Goal: Find specific page/section: Find specific page/section

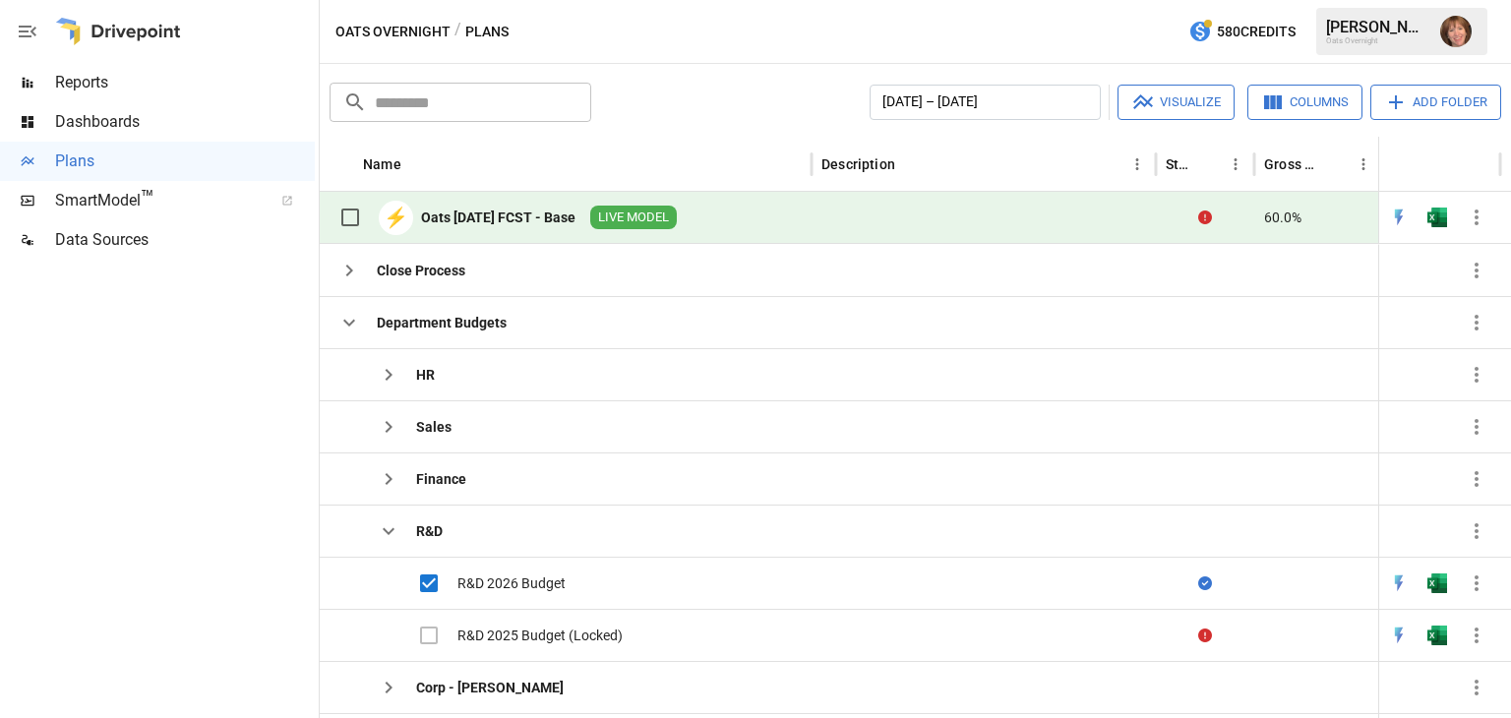
click at [219, 538] on div at bounding box center [157, 489] width 315 height 458
click at [1473, 577] on icon "button" at bounding box center [1477, 583] width 24 height 24
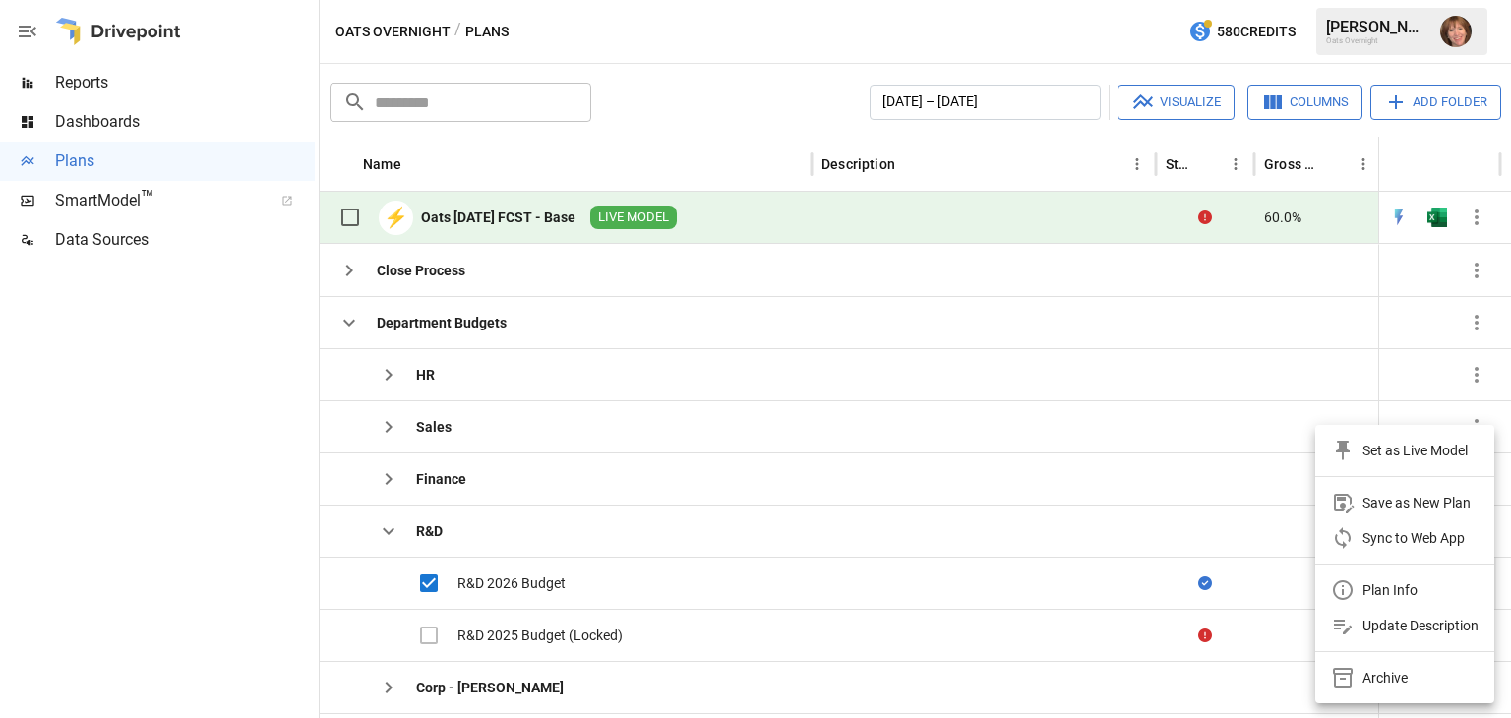
click at [1473, 565] on div "Sync to Web App" at bounding box center [1404, 542] width 179 height 44
click at [536, 566] on div at bounding box center [755, 359] width 1511 height 718
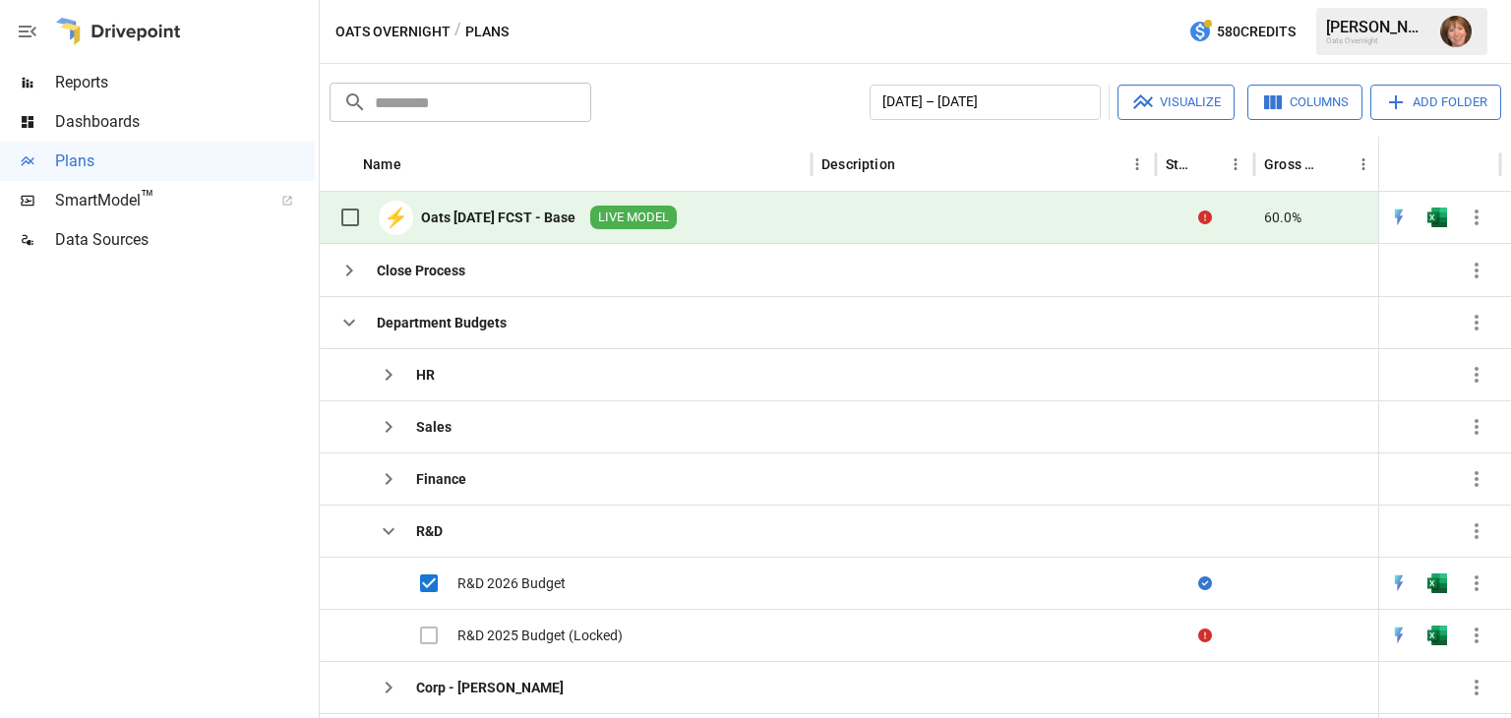
click at [509, 587] on div at bounding box center [755, 359] width 1511 height 718
drag, startPoint x: 509, startPoint y: 587, endPoint x: 403, endPoint y: 569, distance: 106.9
click at [373, 586] on div at bounding box center [755, 359] width 1511 height 718
click at [1432, 592] on li "Plan Info" at bounding box center [1418, 595] width 135 height 20
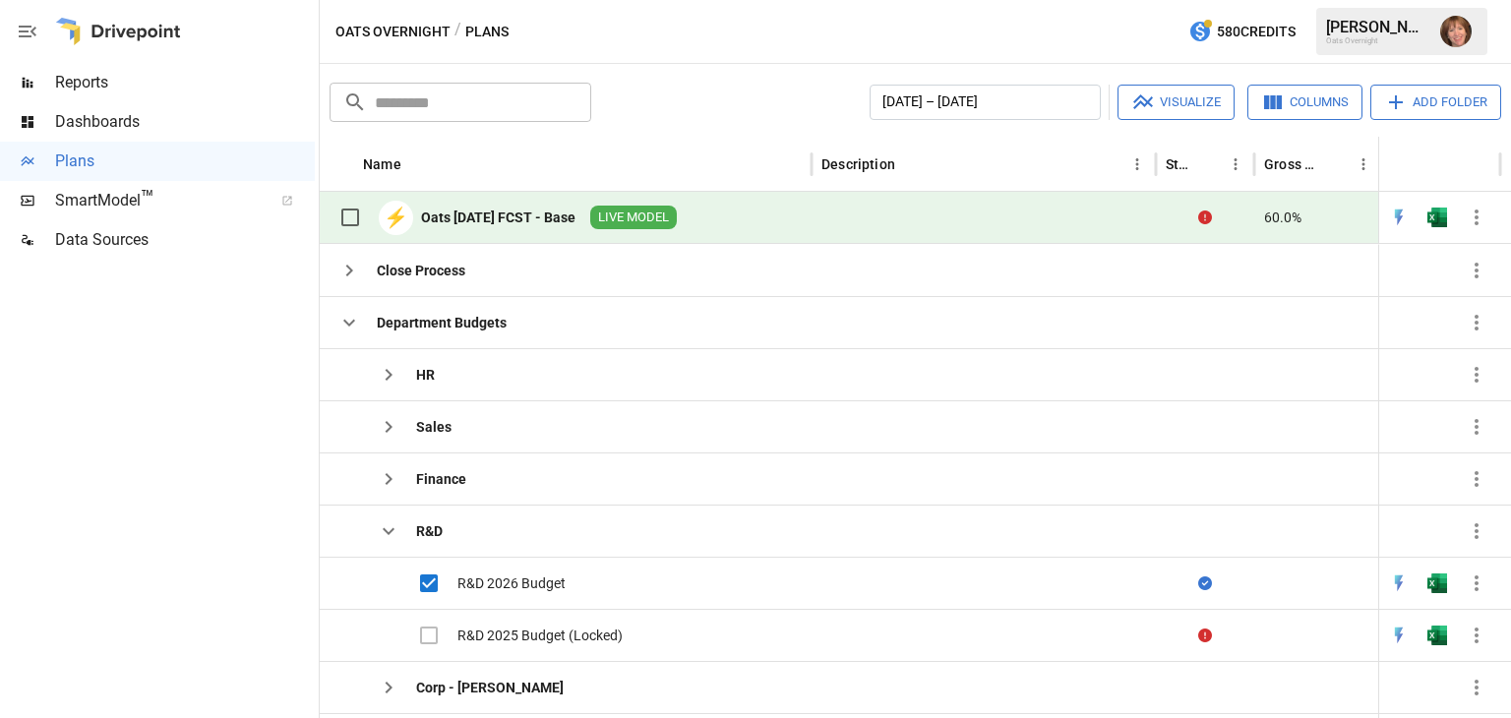
click at [1428, 591] on li "Plan Info" at bounding box center [1418, 595] width 135 height 20
click at [1471, 587] on li "Plan Info" at bounding box center [1418, 595] width 135 height 20
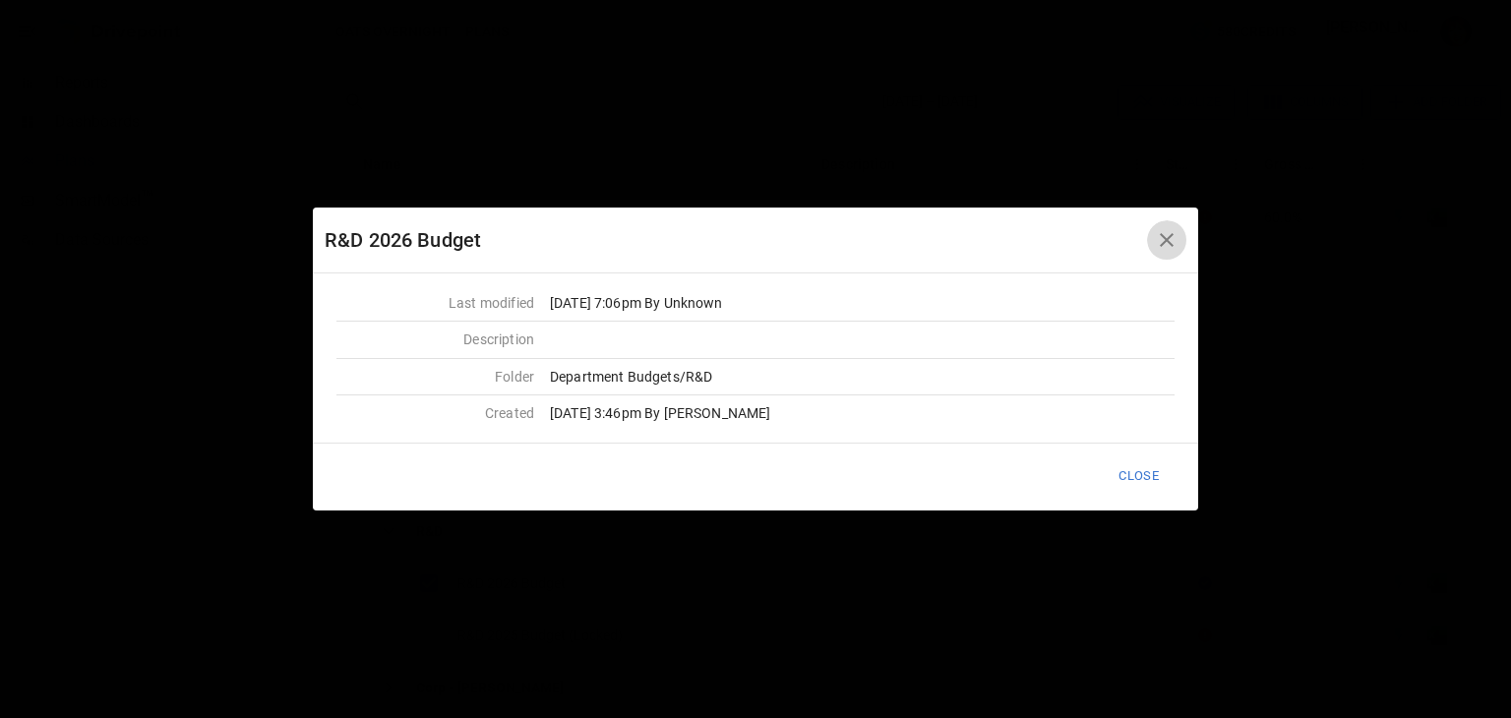
click at [1151, 230] on button "button" at bounding box center [1166, 239] width 39 height 39
click at [1132, 481] on button "Close" at bounding box center [1139, 476] width 66 height 32
click at [1171, 233] on icon "button" at bounding box center [1167, 240] width 24 height 24
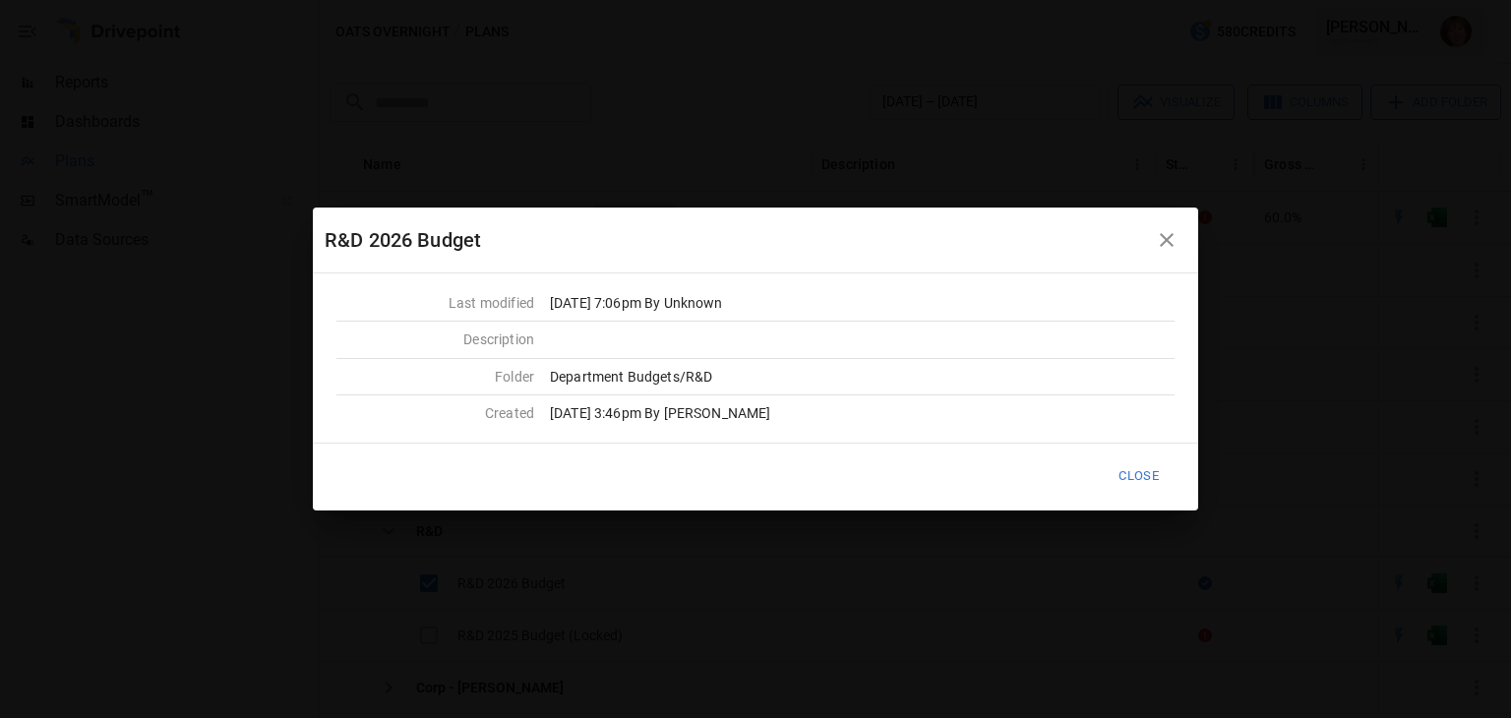
click at [1171, 233] on icon "button" at bounding box center [1167, 240] width 24 height 24
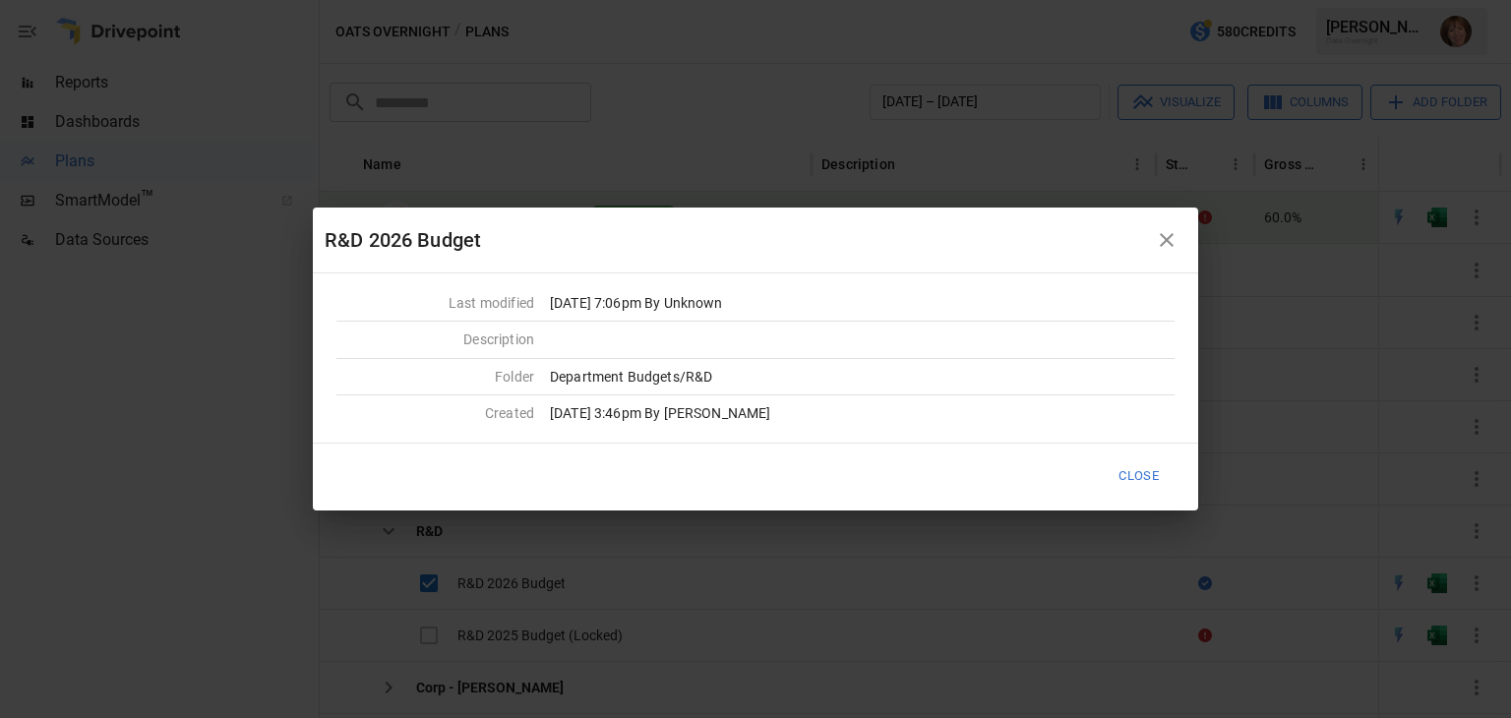
click at [1171, 233] on icon "button" at bounding box center [1167, 240] width 24 height 24
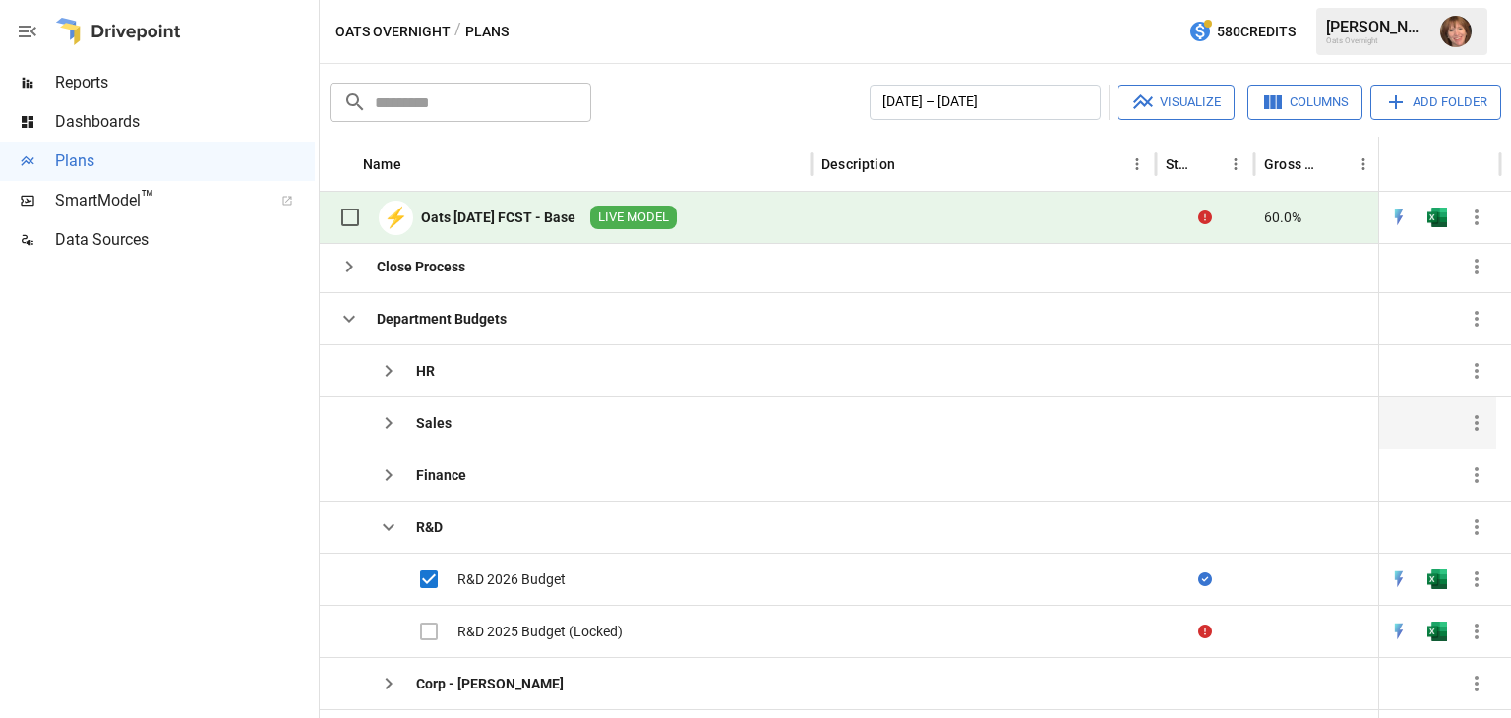
scroll to position [4, 0]
click at [522, 573] on div "R&D 2026 Budget" at bounding box center [511, 580] width 108 height 20
